Goal: Task Accomplishment & Management: Complete application form

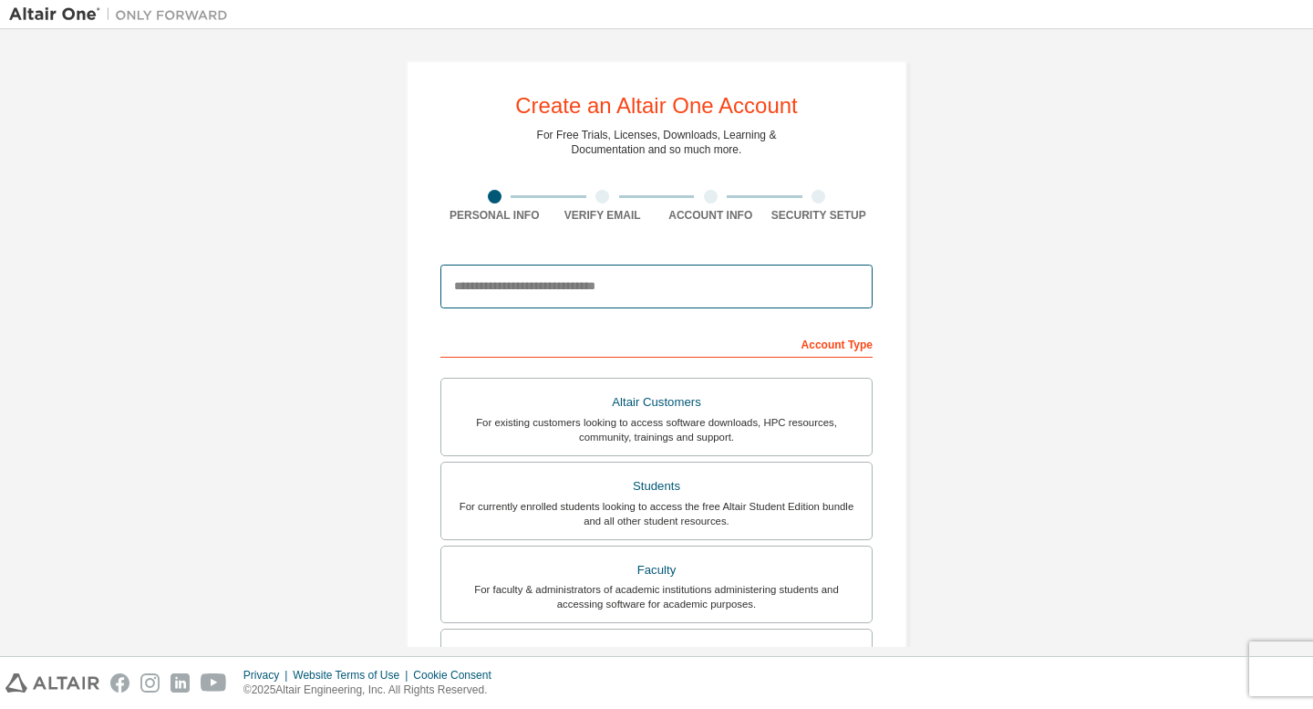
click at [710, 291] on input "email" at bounding box center [657, 286] width 432 height 44
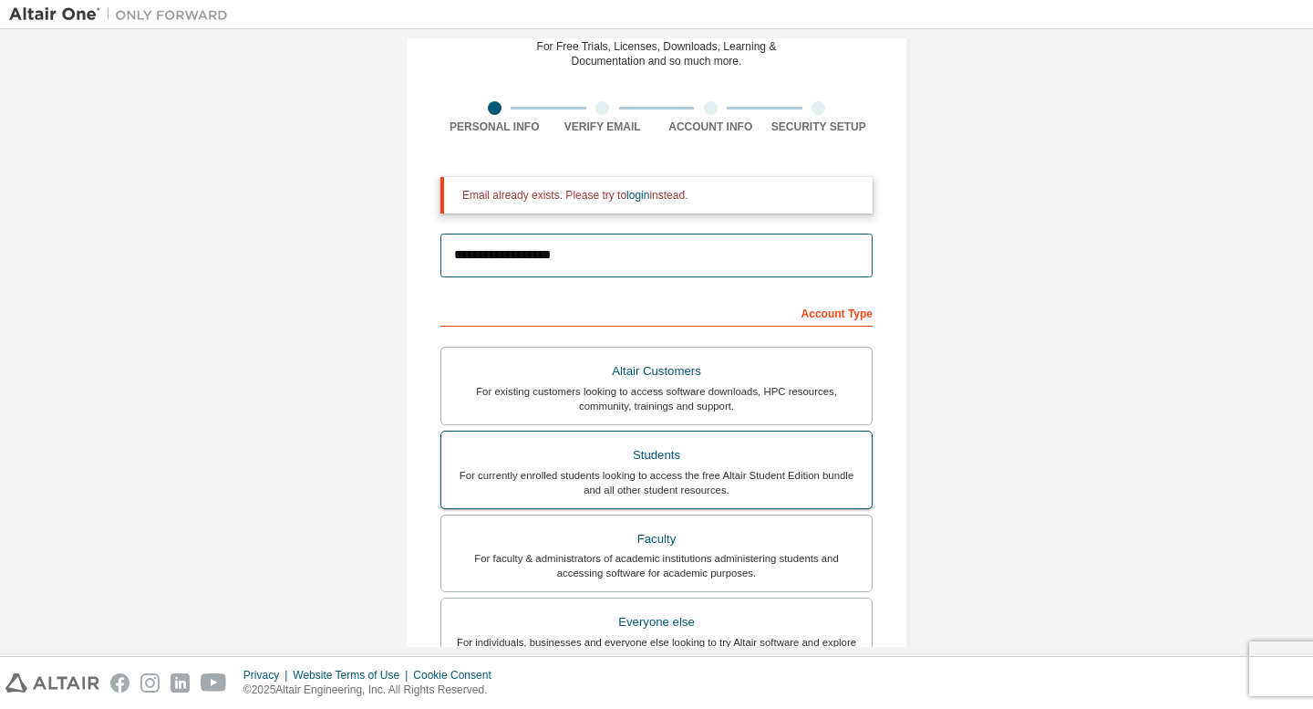
scroll to position [91, 0]
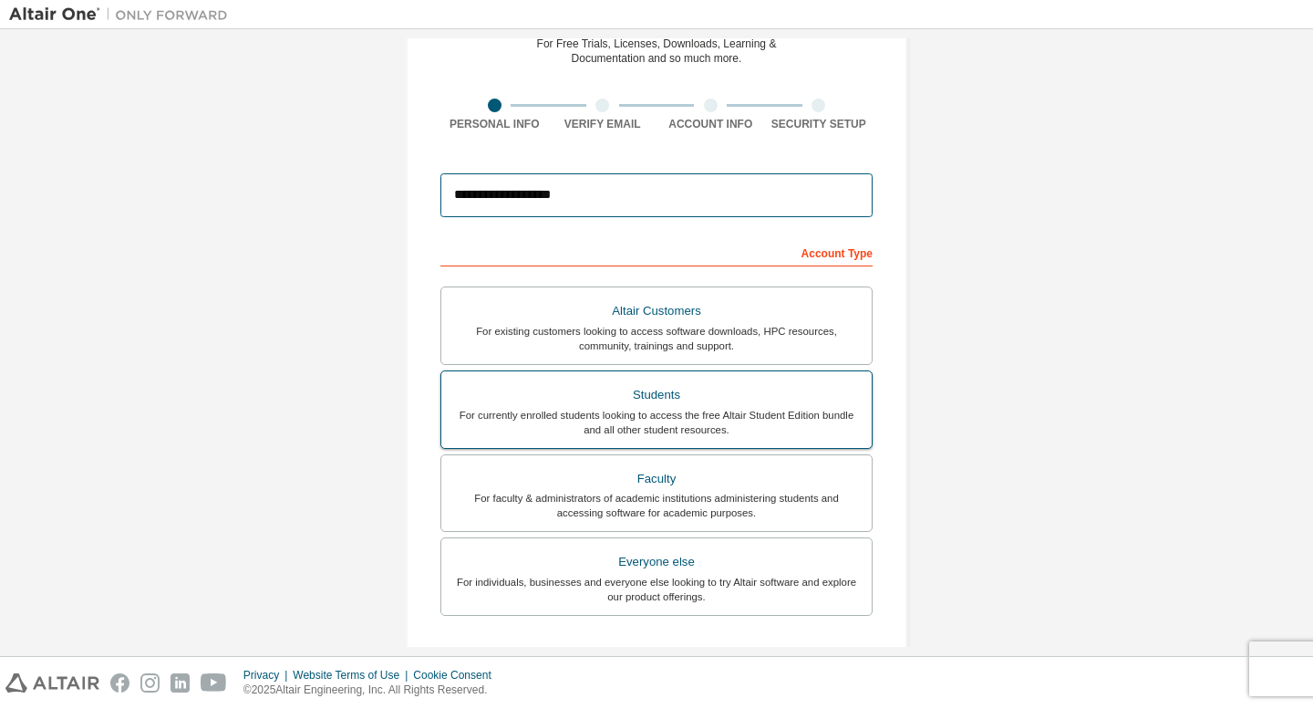
type input "**********"
click at [695, 390] on div "Students" at bounding box center [656, 395] width 409 height 26
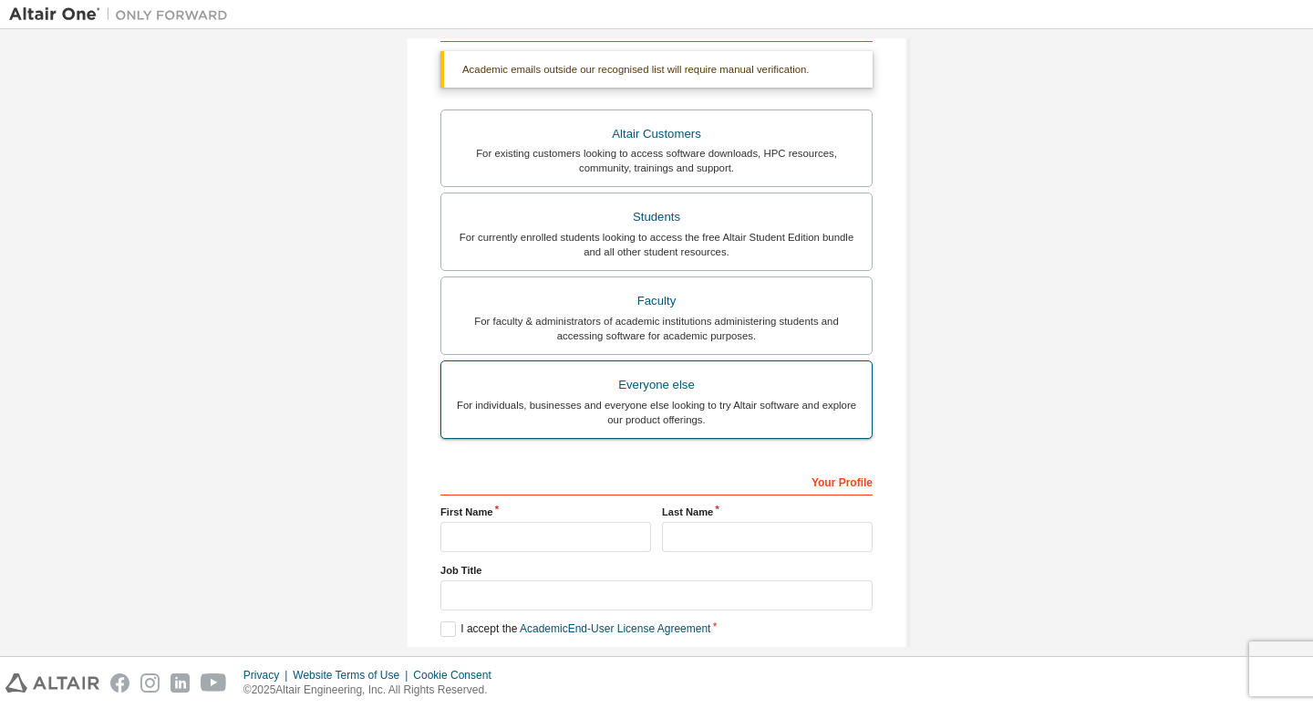
scroll to position [365, 0]
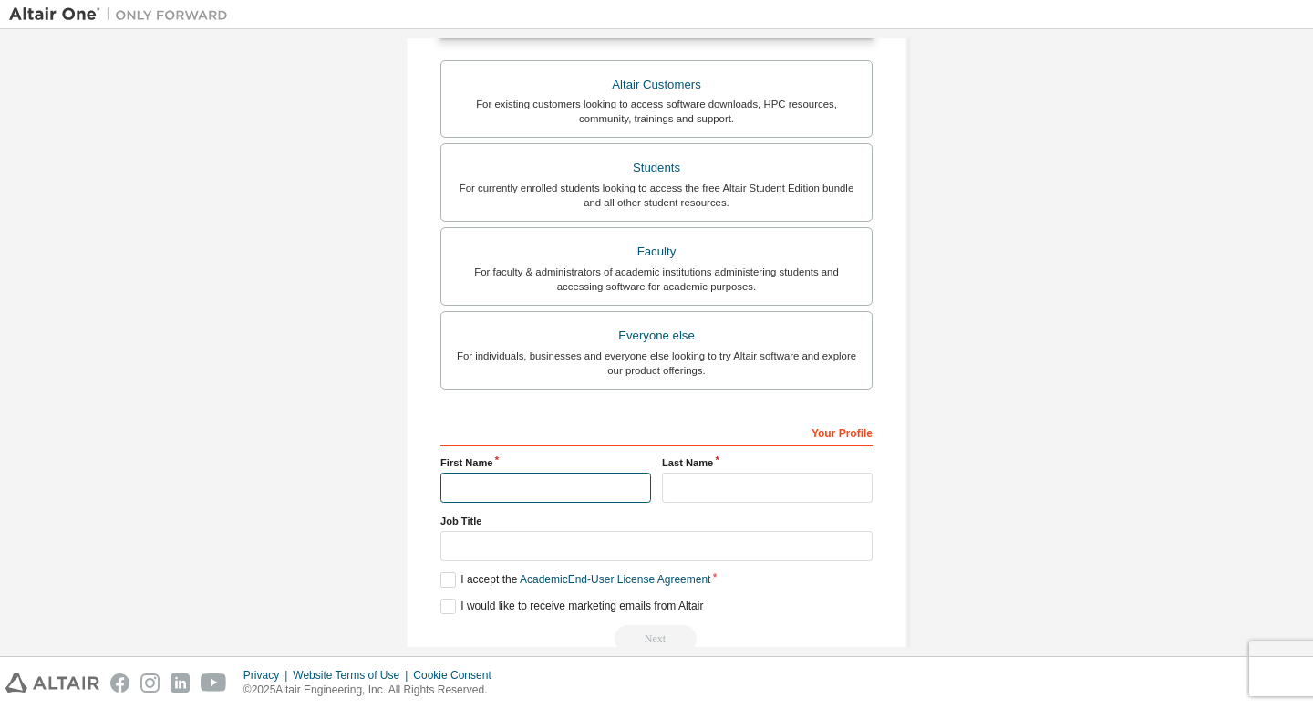
click at [536, 486] on input "text" at bounding box center [546, 487] width 211 height 30
type input "*"
type input "****"
type input "******"
click at [446, 586] on label "I accept the Academic End-User License Agreement" at bounding box center [576, 580] width 270 height 16
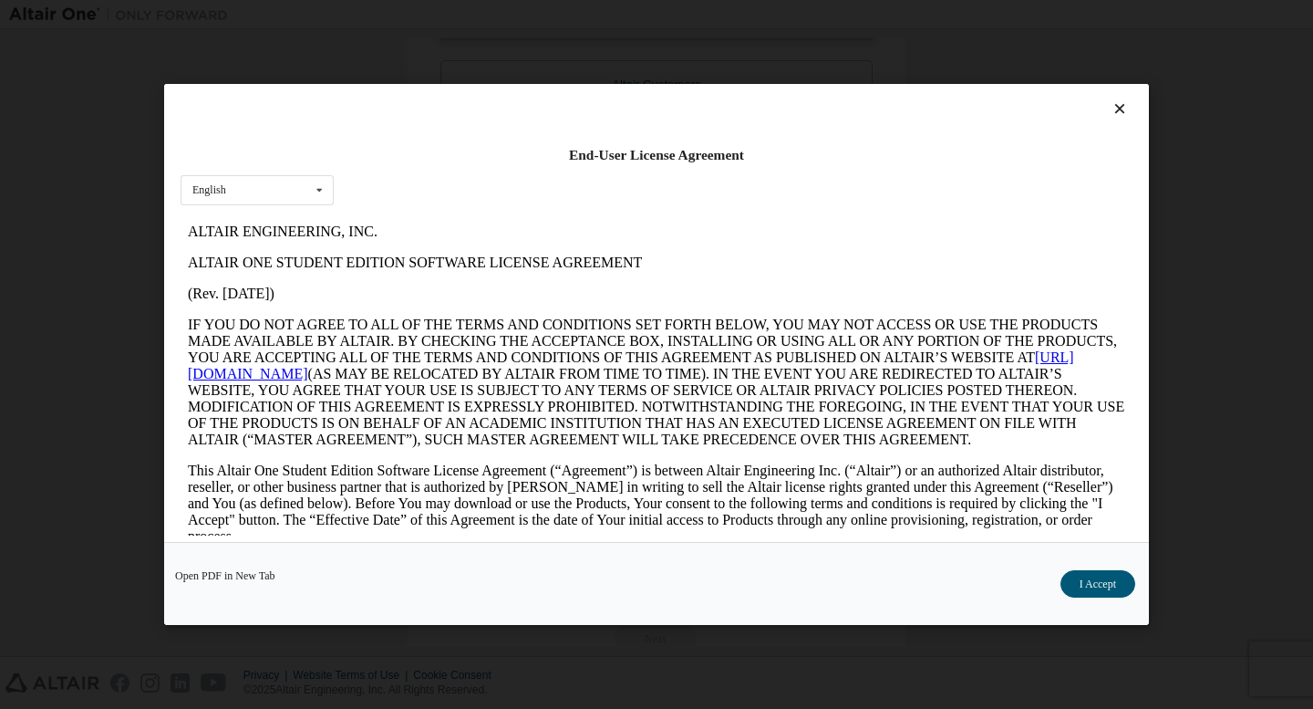
scroll to position [0, 0]
click at [1109, 594] on button "I Accept" at bounding box center [1098, 583] width 75 height 27
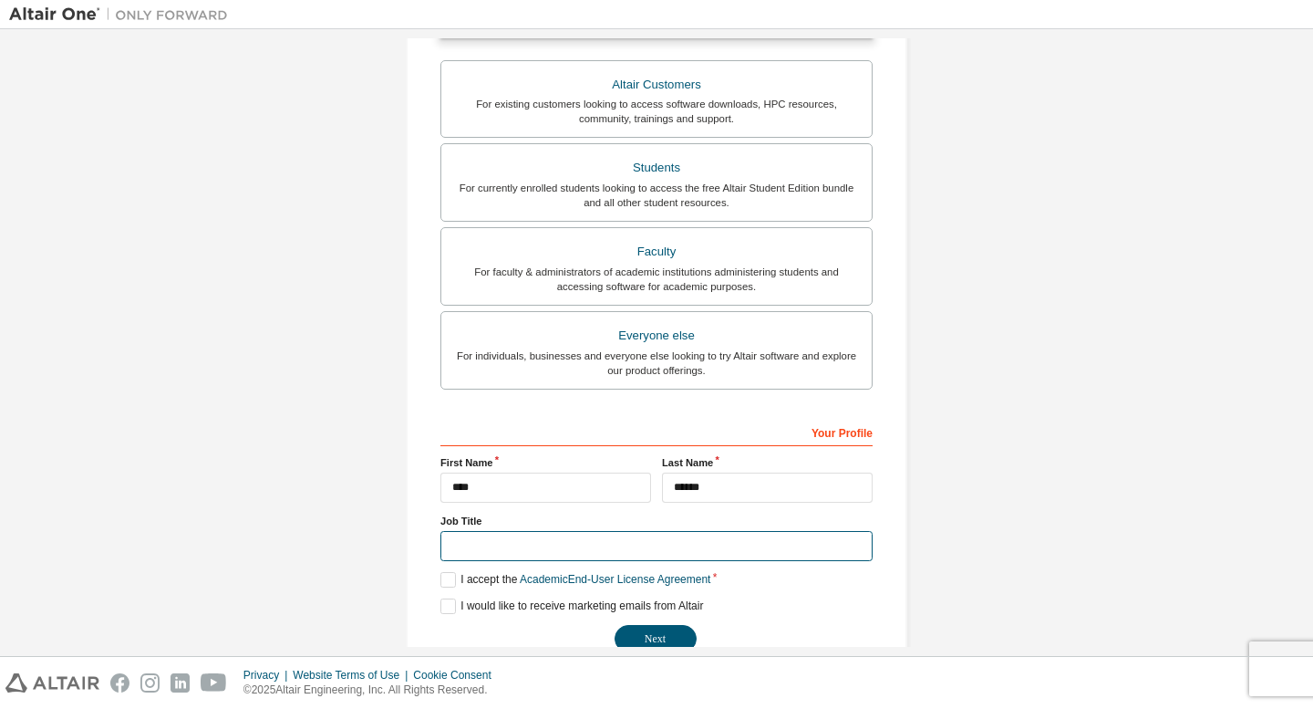
click at [496, 550] on input "text" at bounding box center [657, 546] width 432 height 30
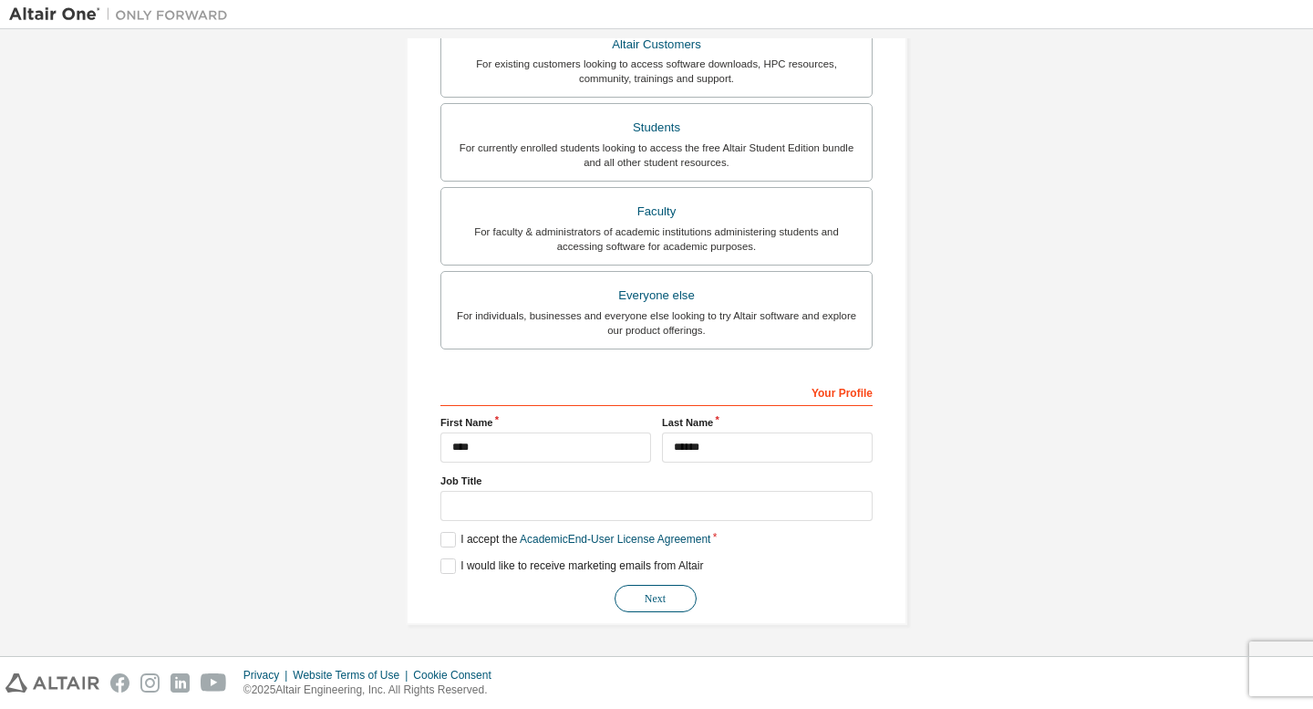
click at [662, 605] on button "Next" at bounding box center [656, 598] width 82 height 27
click at [664, 605] on button "Next" at bounding box center [656, 598] width 82 height 27
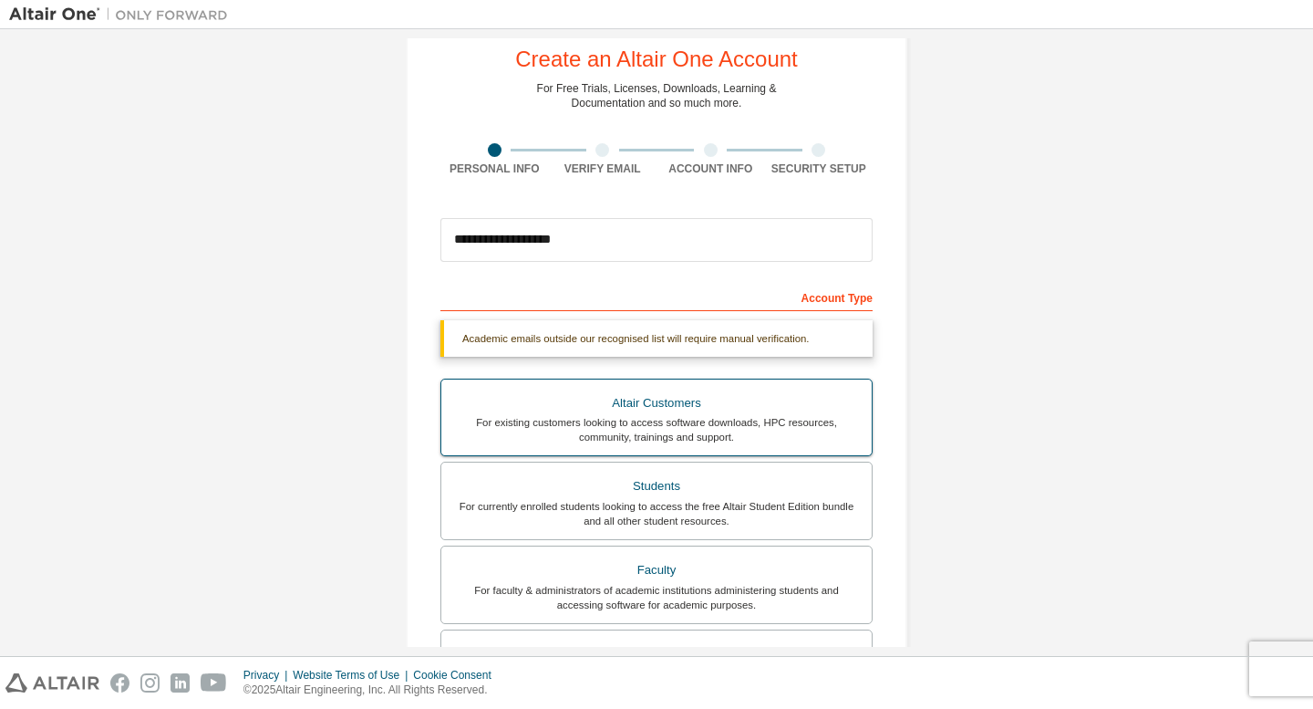
scroll to position [0, 0]
